Goal: Transaction & Acquisition: Purchase product/service

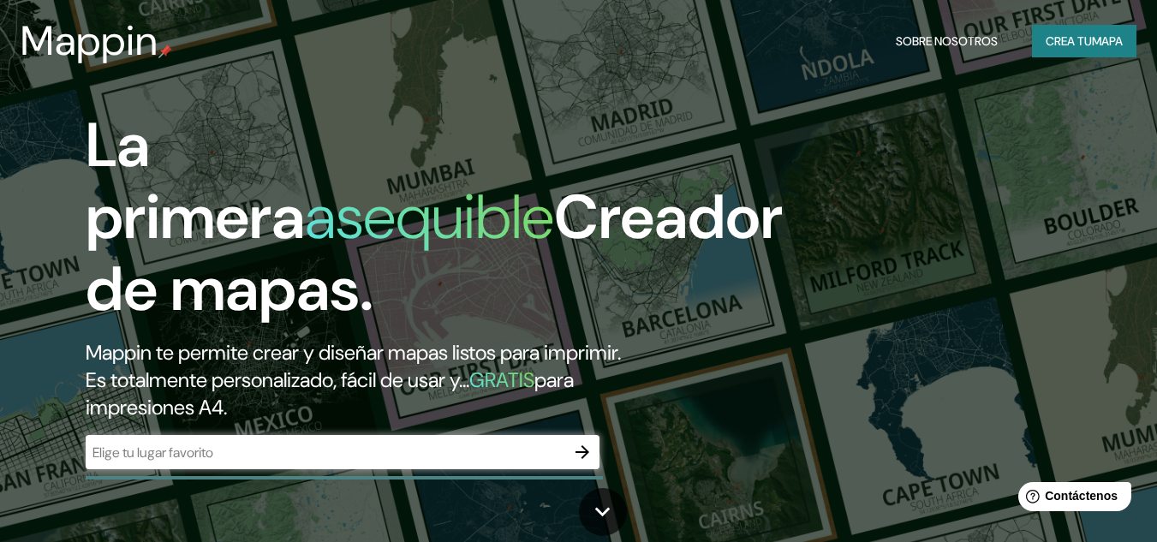
click at [249, 461] on input "text" at bounding box center [326, 453] width 480 height 20
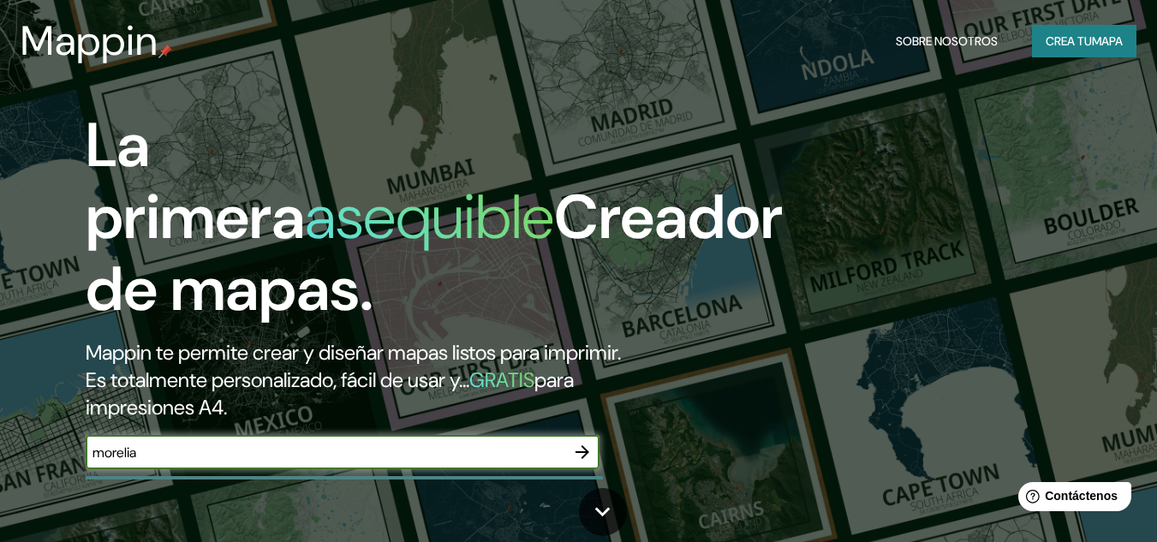
type input "morelia"
click at [592, 450] on icon "button" at bounding box center [582, 452] width 21 height 21
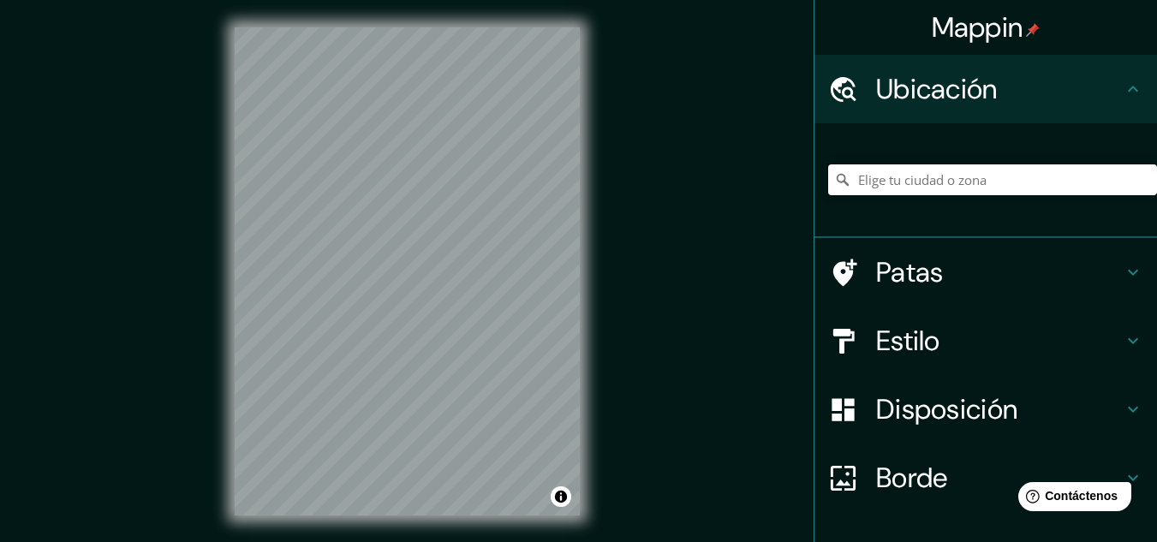
click at [990, 173] on input "Elige tu ciudad o zona" at bounding box center [992, 179] width 329 height 31
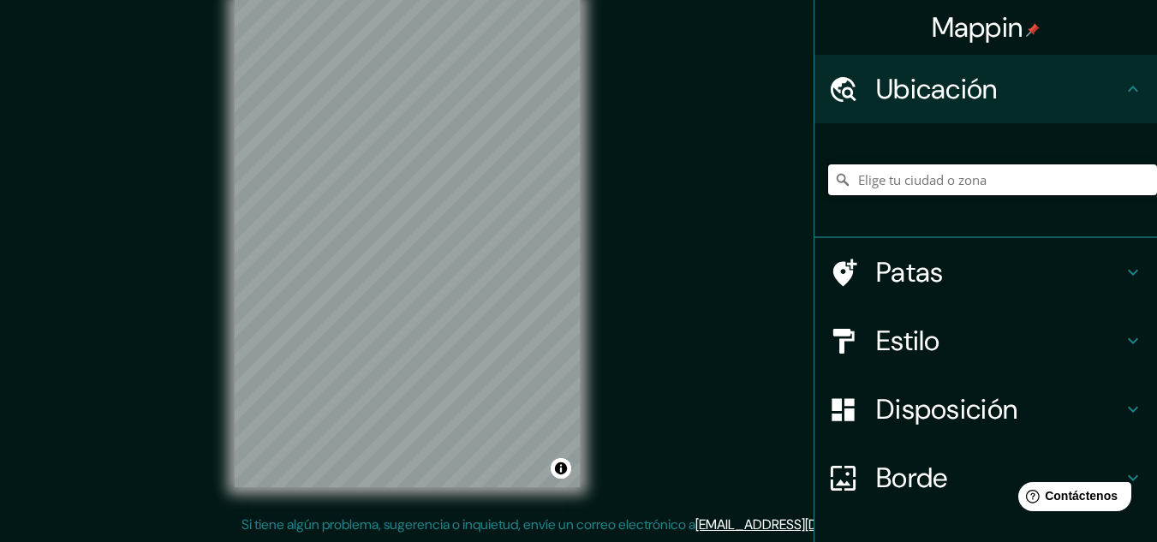
click at [915, 184] on input "Elige tu ciudad o zona" at bounding box center [992, 179] width 329 height 31
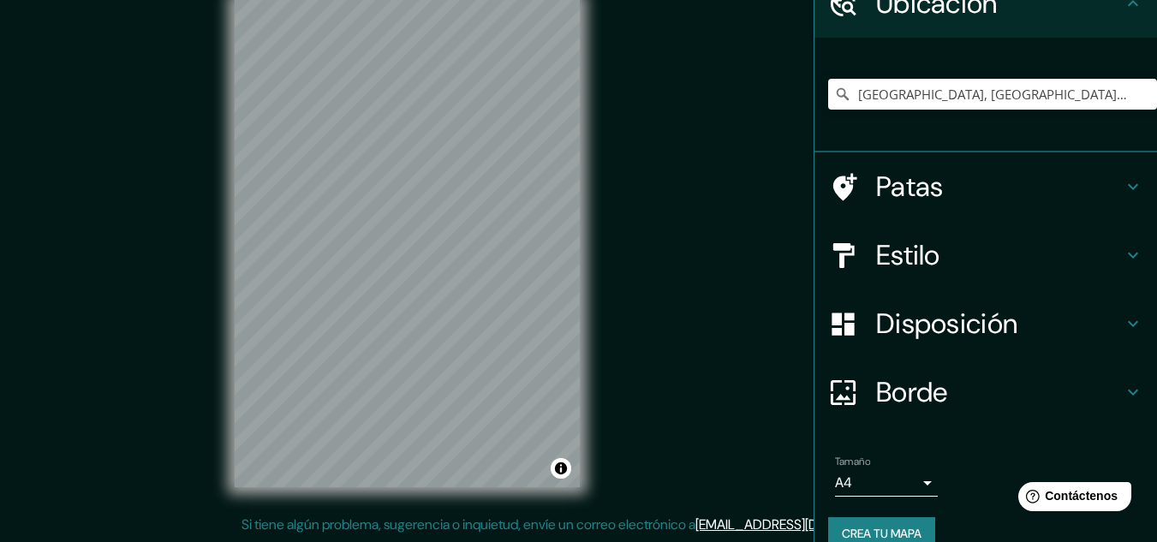
click at [903, 489] on body "Mappin Ubicación [GEOGRAPHIC_DATA], [GEOGRAPHIC_DATA], [GEOGRAPHIC_DATA] [GEOGR…" at bounding box center [578, 243] width 1157 height 542
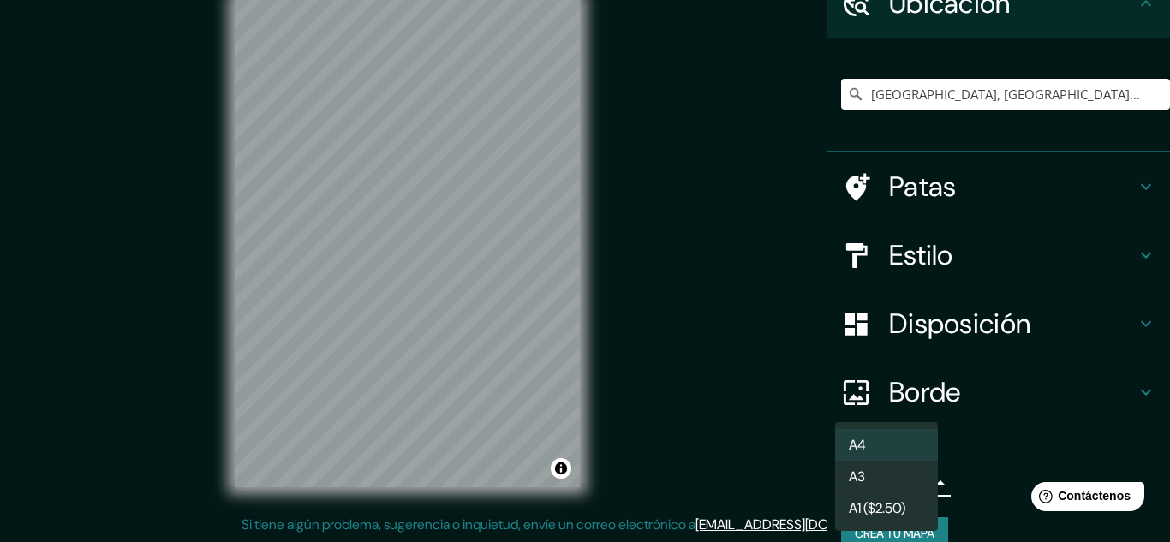
click at [954, 423] on div at bounding box center [585, 271] width 1170 height 542
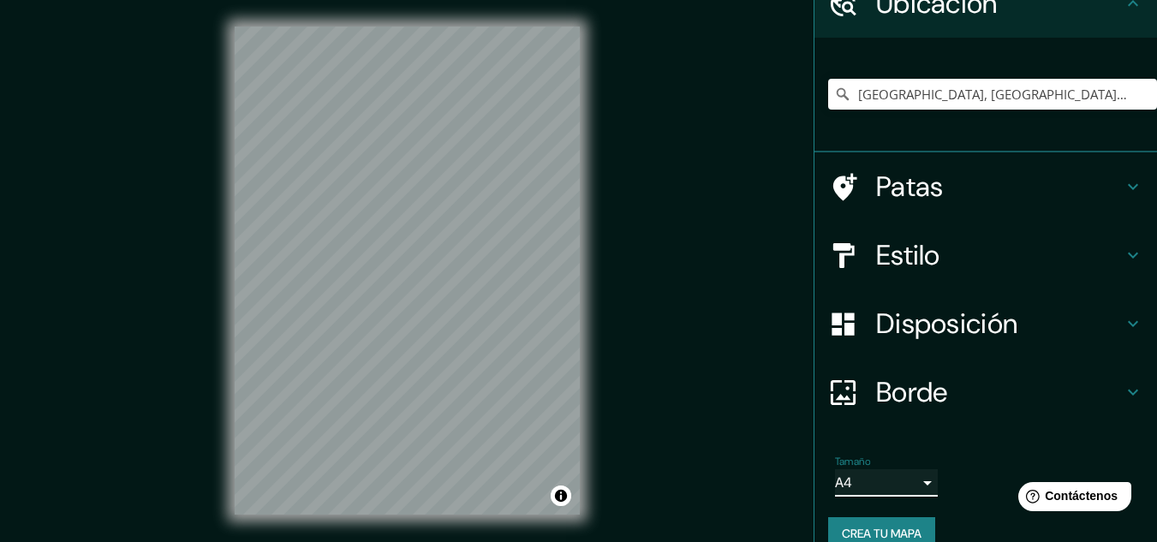
scroll to position [0, 0]
click at [1093, 97] on input "[GEOGRAPHIC_DATA], [GEOGRAPHIC_DATA], [GEOGRAPHIC_DATA]" at bounding box center [992, 94] width 329 height 31
click at [883, 81] on input "[GEOGRAPHIC_DATA], [GEOGRAPHIC_DATA], [GEOGRAPHIC_DATA]" at bounding box center [992, 94] width 329 height 31
click at [895, 90] on input "[GEOGRAPHIC_DATA], [GEOGRAPHIC_DATA], [GEOGRAPHIC_DATA]" at bounding box center [992, 94] width 329 height 31
click at [894, 90] on input "[GEOGRAPHIC_DATA], [GEOGRAPHIC_DATA], [GEOGRAPHIC_DATA]" at bounding box center [992, 94] width 329 height 31
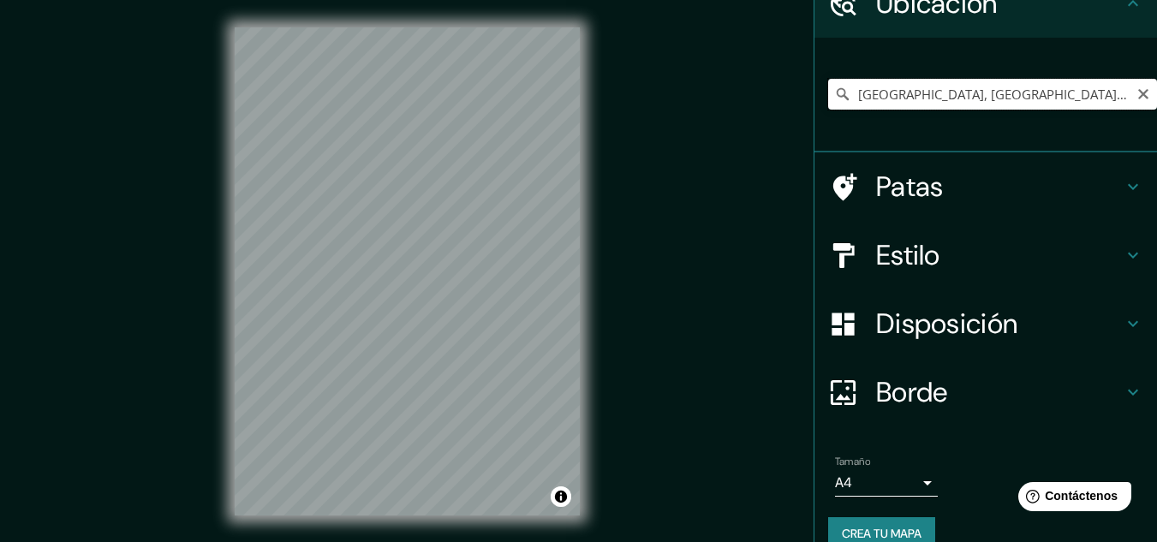
click at [894, 90] on input "[GEOGRAPHIC_DATA], [GEOGRAPHIC_DATA], [GEOGRAPHIC_DATA]" at bounding box center [992, 94] width 329 height 31
paste input "El predio se encuentra en [GEOGRAPHIC_DATA], Fraccionamiento Real Universidad, …"
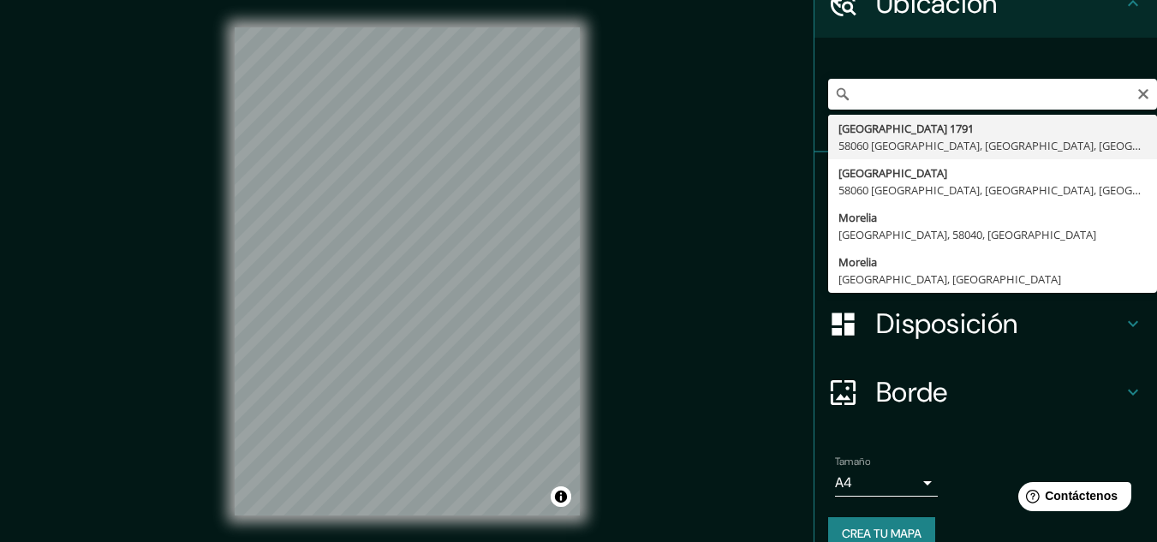
type input "[GEOGRAPHIC_DATA], [GEOGRAPHIC_DATA], [GEOGRAPHIC_DATA]"
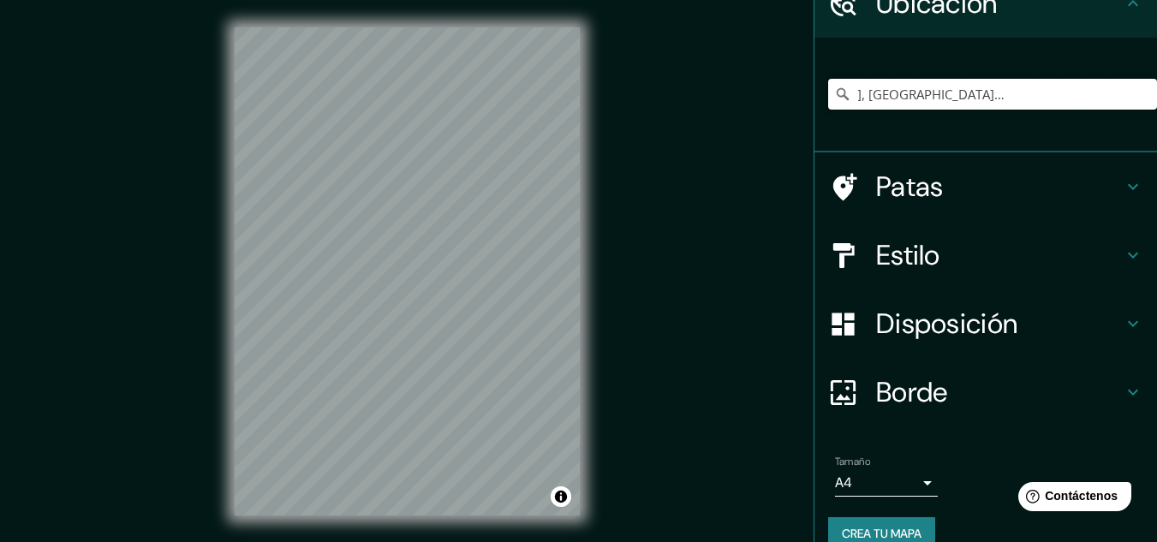
scroll to position [0, 0]
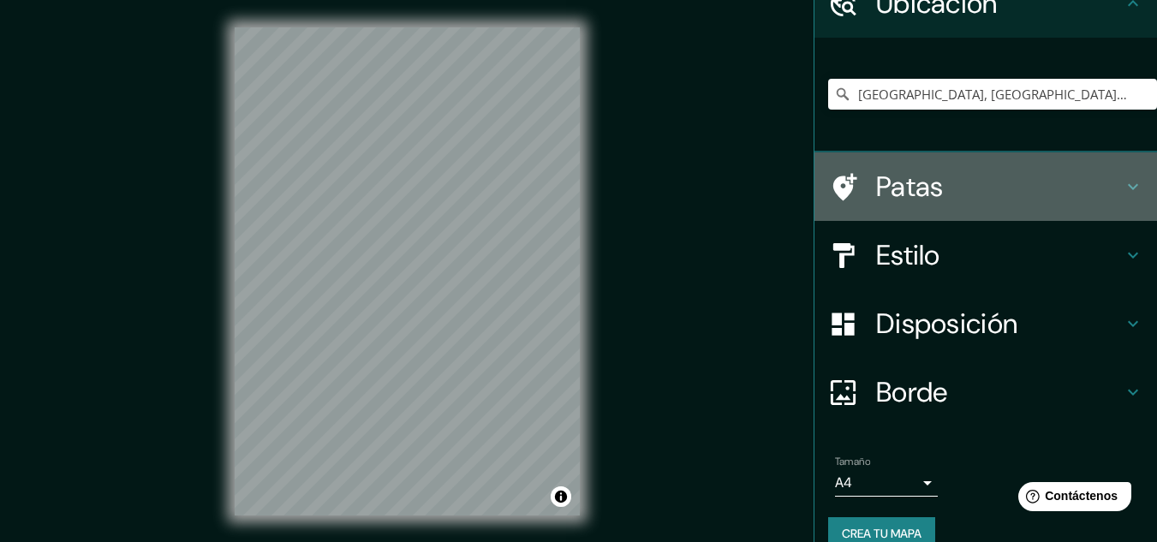
click at [941, 206] on div "Patas" at bounding box center [986, 186] width 343 height 69
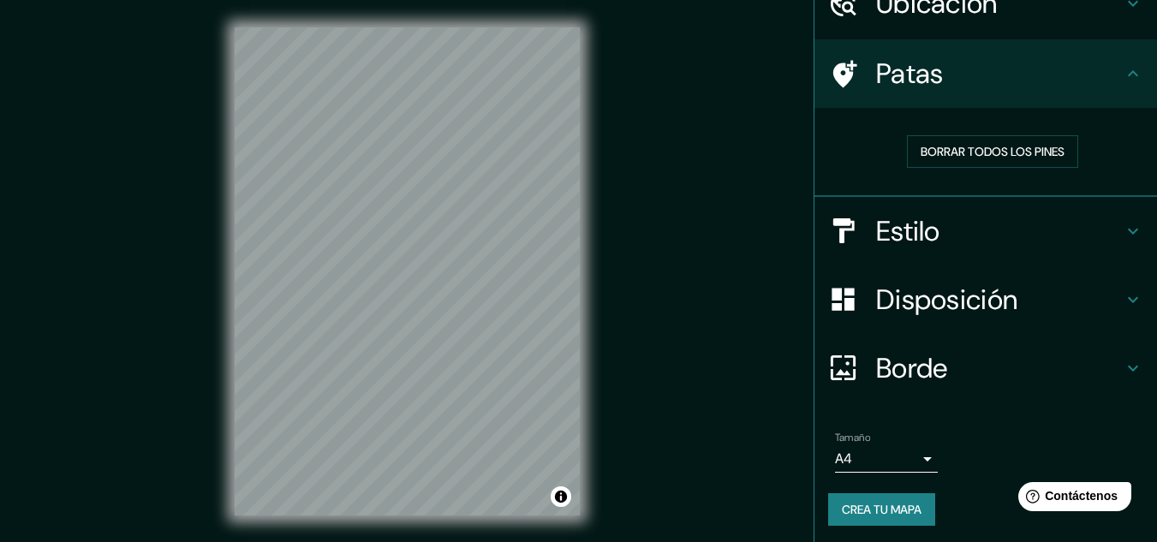
click at [1018, 75] on h4 "Patas" at bounding box center [999, 74] width 247 height 34
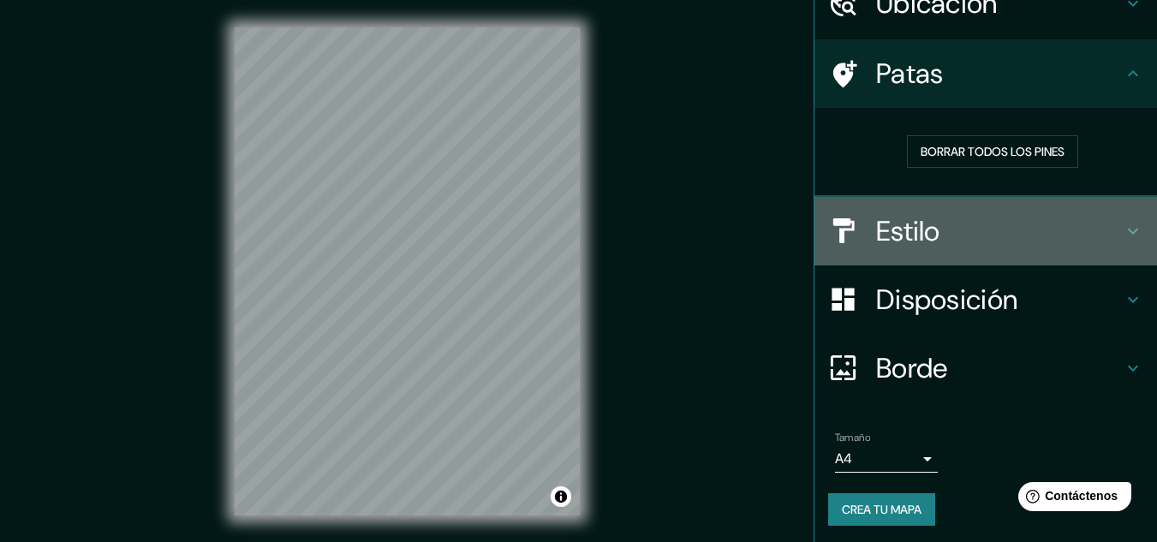
click at [941, 242] on h4 "Estilo" at bounding box center [999, 231] width 247 height 34
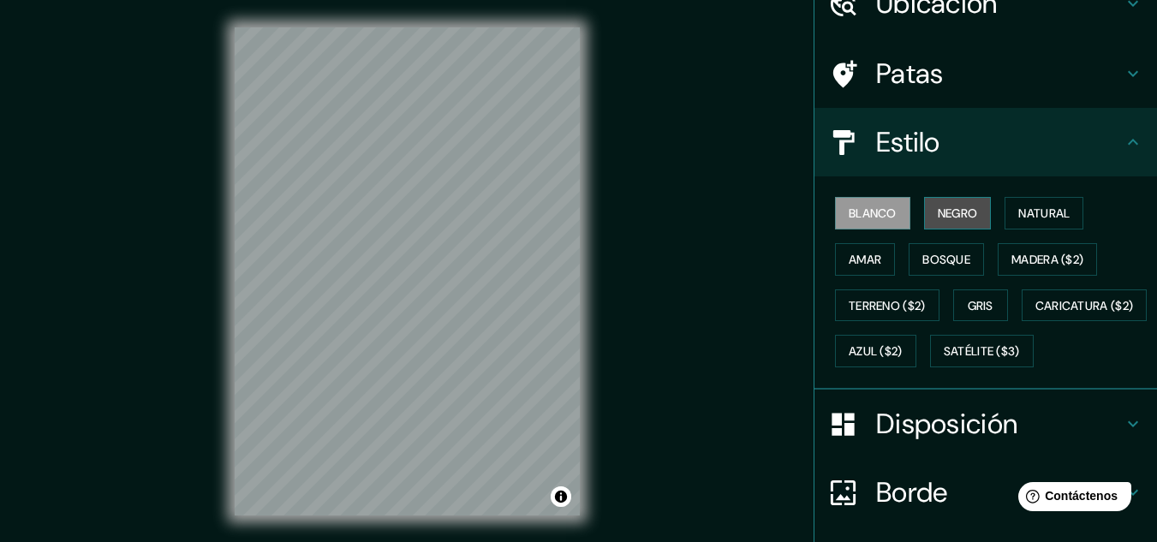
click at [941, 223] on font "Negro" at bounding box center [958, 213] width 40 height 22
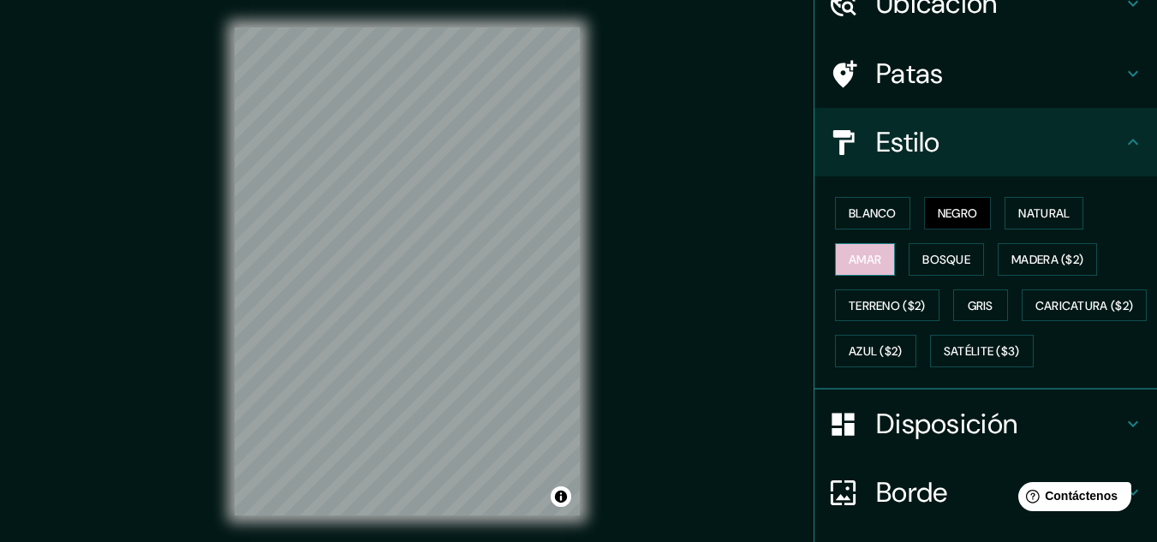
click at [854, 256] on font "Amar" at bounding box center [865, 259] width 33 height 15
click at [860, 220] on font "Blanco" at bounding box center [873, 213] width 48 height 15
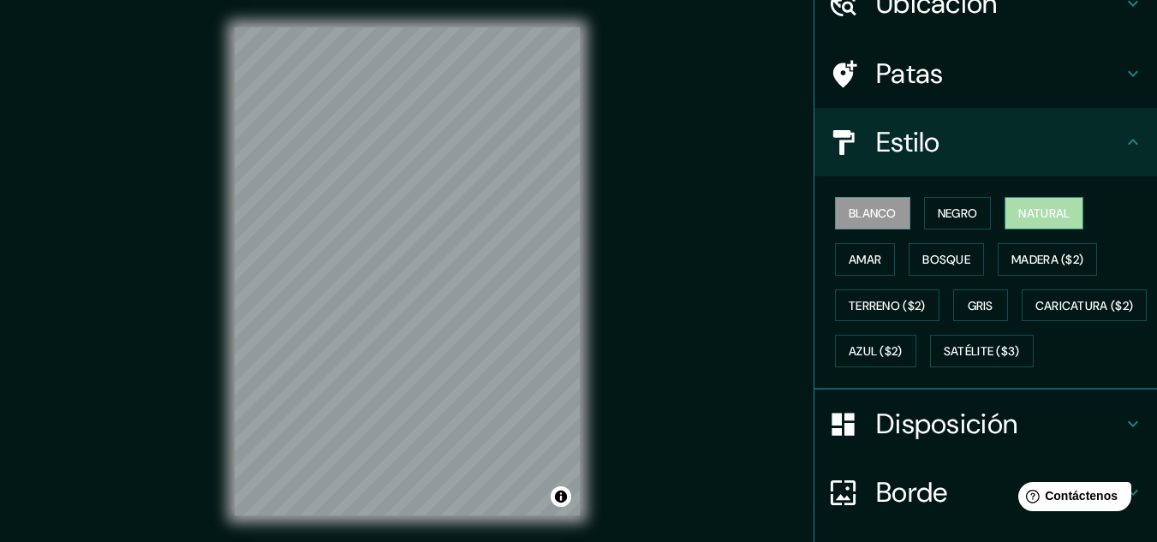
click at [1038, 218] on font "Natural" at bounding box center [1044, 213] width 51 height 15
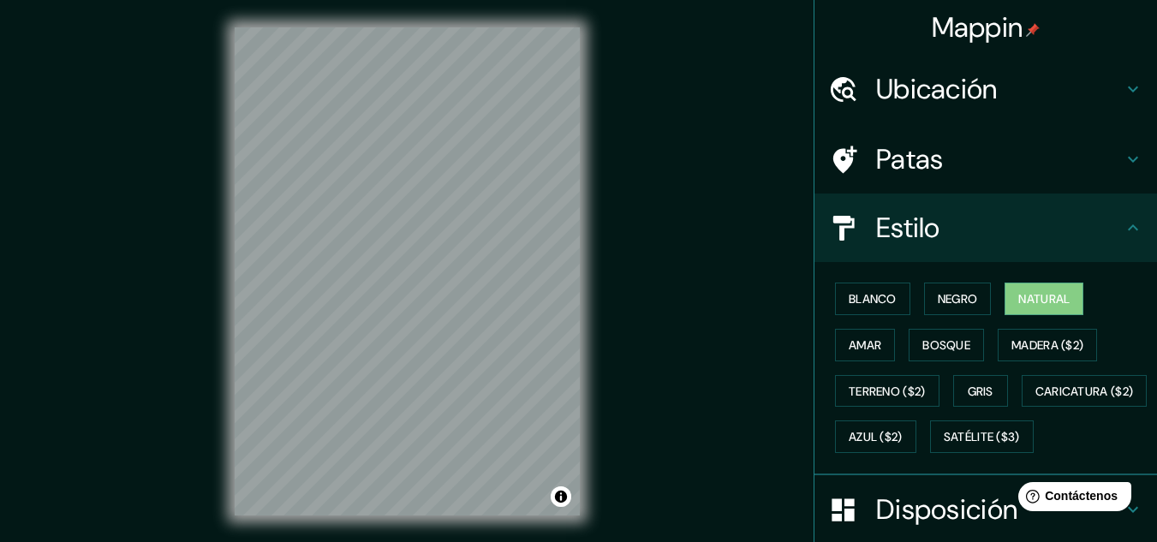
click at [1003, 63] on div "Ubicación" at bounding box center [986, 89] width 343 height 69
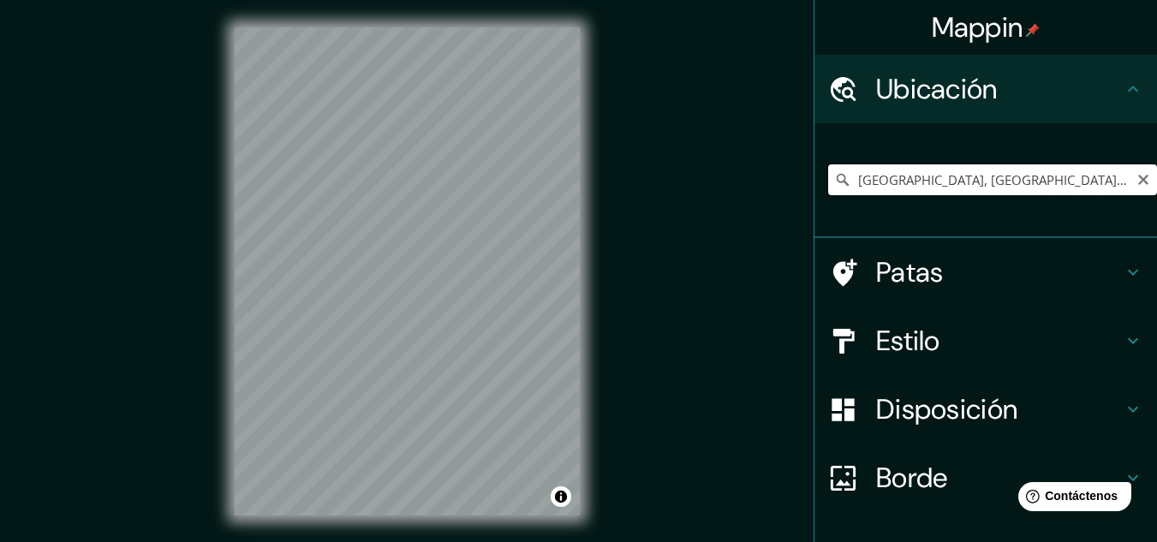
click at [966, 176] on input "[GEOGRAPHIC_DATA], [GEOGRAPHIC_DATA], [GEOGRAPHIC_DATA]" at bounding box center [992, 179] width 329 height 31
click at [834, 185] on icon at bounding box center [842, 179] width 17 height 17
click at [834, 187] on icon at bounding box center [842, 179] width 17 height 17
click at [828, 177] on input "[GEOGRAPHIC_DATA], [GEOGRAPHIC_DATA], [GEOGRAPHIC_DATA]" at bounding box center [992, 179] width 329 height 31
click at [834, 179] on icon at bounding box center [842, 179] width 17 height 17
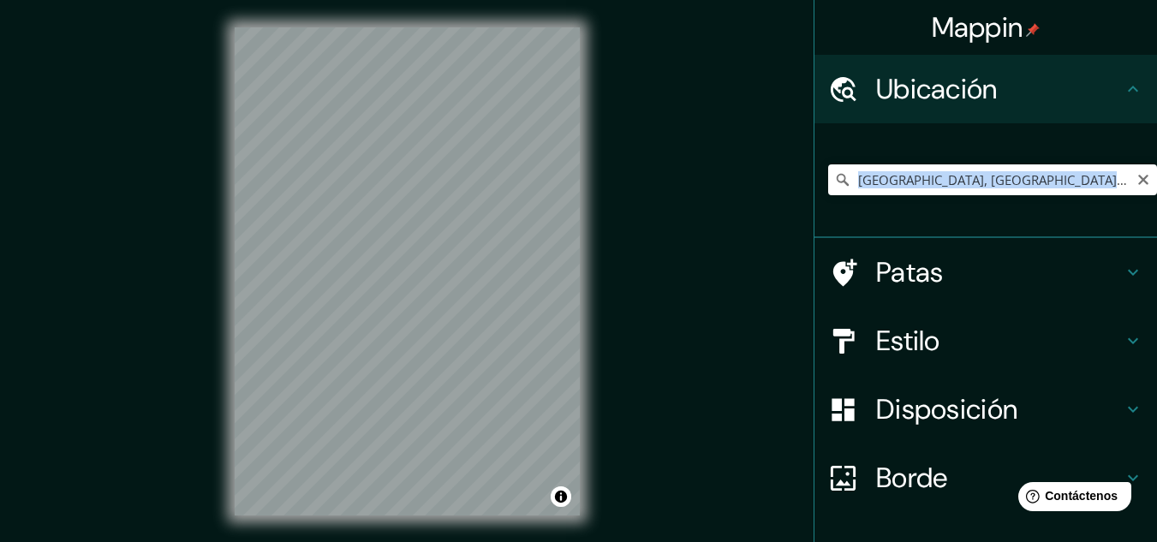
click at [837, 179] on icon at bounding box center [843, 180] width 12 height 12
click at [837, 178] on icon at bounding box center [843, 180] width 12 height 12
click at [858, 146] on div "[GEOGRAPHIC_DATA], [GEOGRAPHIC_DATA], [GEOGRAPHIC_DATA]" at bounding box center [992, 180] width 329 height 86
